Goal: Answer question/provide support: Share knowledge or assist other users

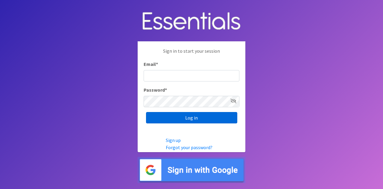
type input "[EMAIL_ADDRESS][DOMAIN_NAME]"
click at [219, 115] on input "Log in" at bounding box center [191, 117] width 91 height 11
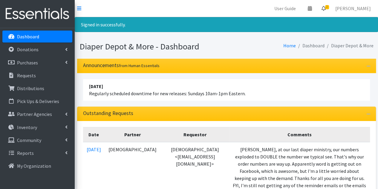
click at [331, 5] on link "2" at bounding box center [324, 8] width 14 height 12
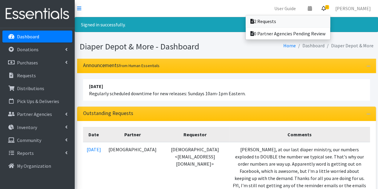
click at [299, 20] on link "2 Requests" at bounding box center [288, 21] width 85 height 12
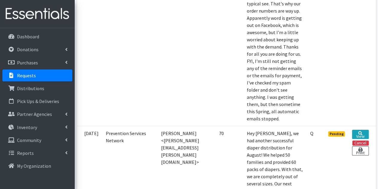
scroll to position [255, 0]
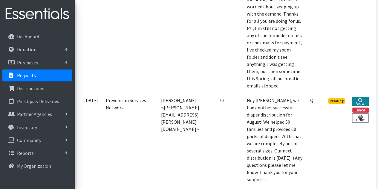
click at [361, 106] on link "View" at bounding box center [360, 101] width 16 height 9
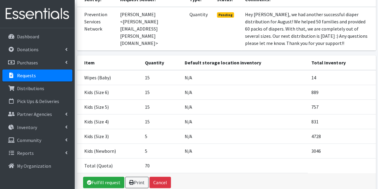
scroll to position [83, 0]
